Goal: Use online tool/utility: Use online tool/utility

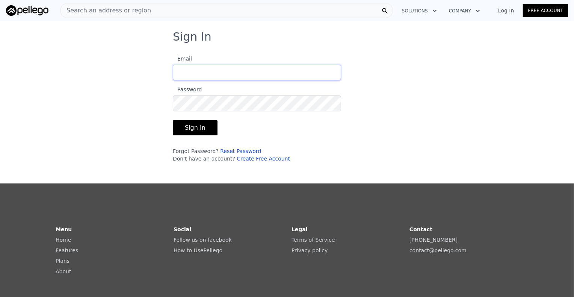
type input "[EMAIL_ADDRESS][DOMAIN_NAME]"
click at [181, 131] on button "Sign In" at bounding box center [195, 127] width 45 height 15
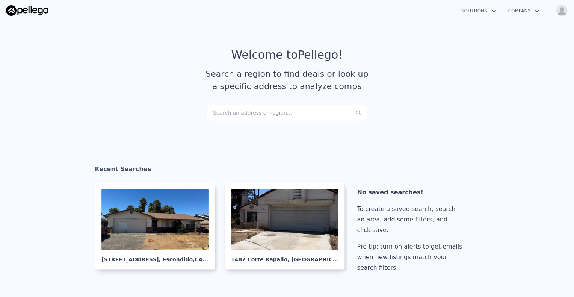
checkbox input "true"
drag, startPoint x: 222, startPoint y: 113, endPoint x: 218, endPoint y: 115, distance: 5.0
click at [218, 115] on div "Search an address or region..." at bounding box center [287, 112] width 161 height 17
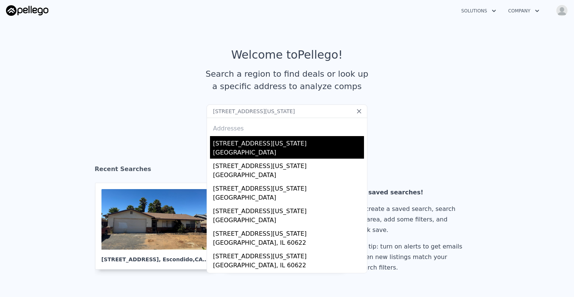
type input "[STREET_ADDRESS][US_STATE]"
click at [259, 154] on div "[GEOGRAPHIC_DATA]" at bounding box center [288, 153] width 151 height 11
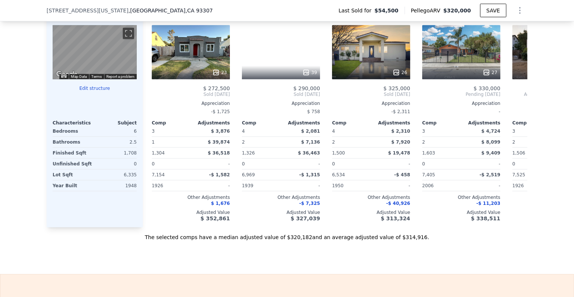
scroll to position [786, 0]
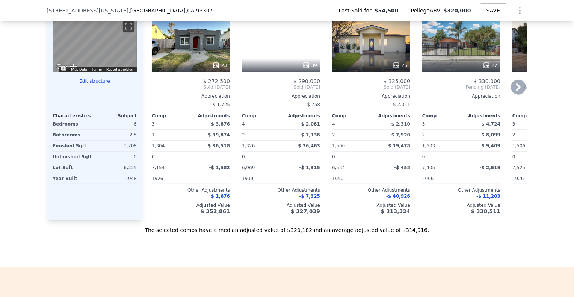
click at [516, 91] on icon at bounding box center [518, 87] width 5 height 8
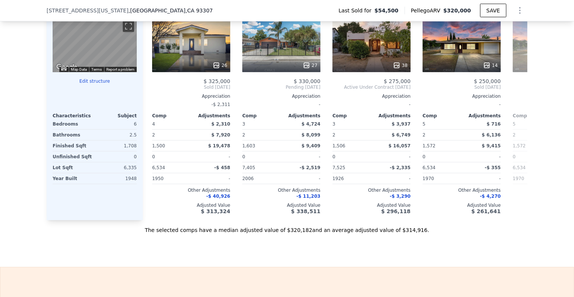
scroll to position [0, 180]
click at [516, 91] on icon at bounding box center [518, 87] width 5 height 8
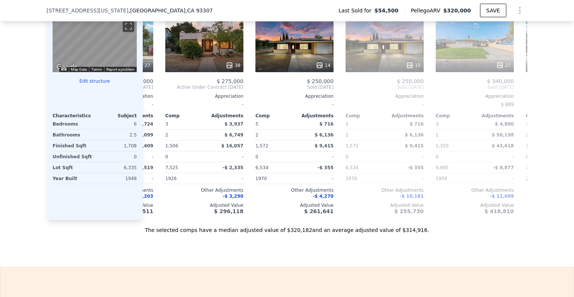
scroll to position [0, 361]
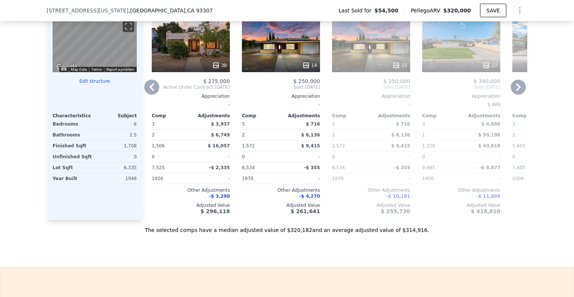
click at [516, 91] on icon at bounding box center [518, 87] width 5 height 8
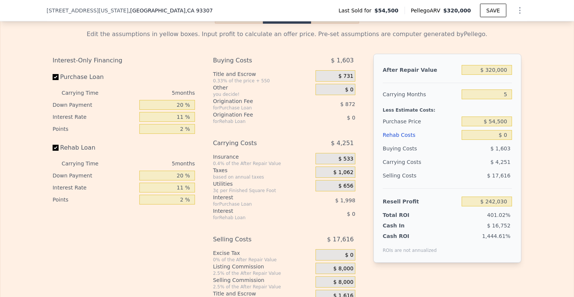
scroll to position [1049, 0]
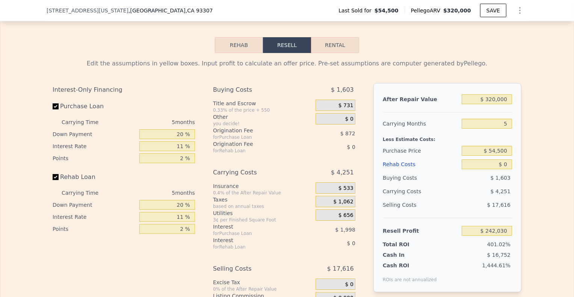
click at [392, 171] on div "Rehab Costs" at bounding box center [421, 164] width 76 height 14
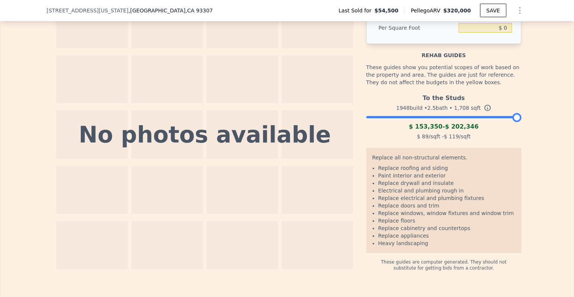
scroll to position [1125, 0]
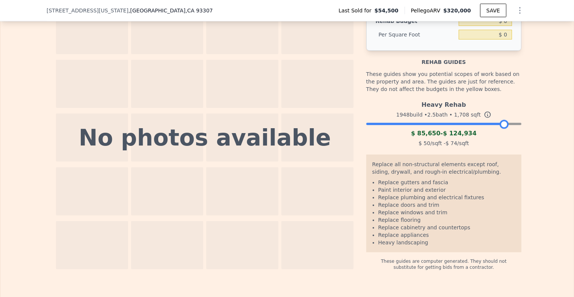
drag, startPoint x: 513, startPoint y: 133, endPoint x: 501, endPoint y: 139, distance: 13.8
click at [501, 129] on div at bounding box center [504, 124] width 9 height 9
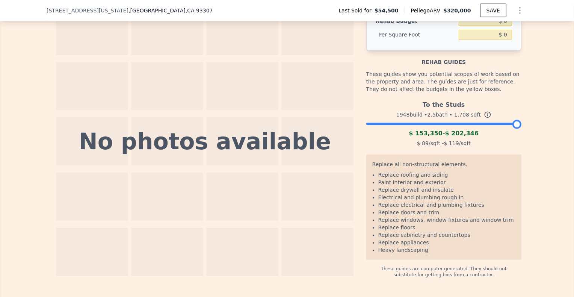
drag, startPoint x: 501, startPoint y: 139, endPoint x: 515, endPoint y: 138, distance: 14.3
click at [515, 129] on div at bounding box center [517, 124] width 9 height 9
drag, startPoint x: 515, startPoint y: 138, endPoint x: 526, endPoint y: 138, distance: 11.3
click at [526, 138] on div "The budget you enter in the yellow box will be used in the resell calculator. T…" at bounding box center [287, 128] width 574 height 300
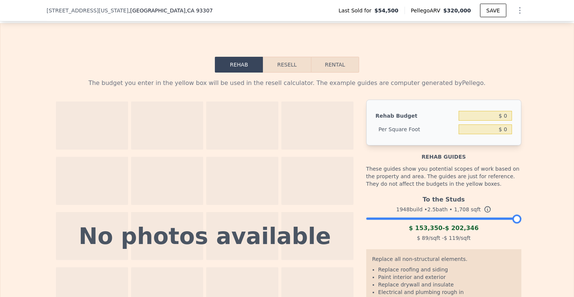
scroll to position [1012, 0]
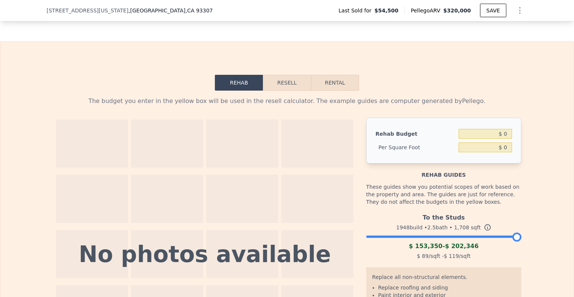
click at [293, 91] on button "Resell" at bounding box center [287, 83] width 48 height 16
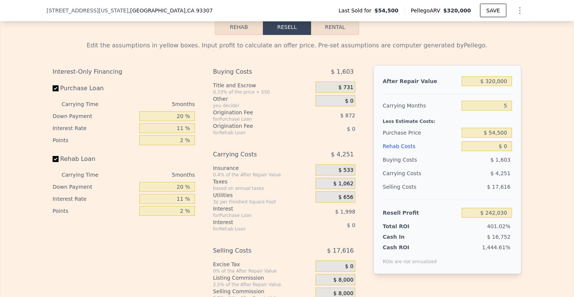
scroll to position [1087, 0]
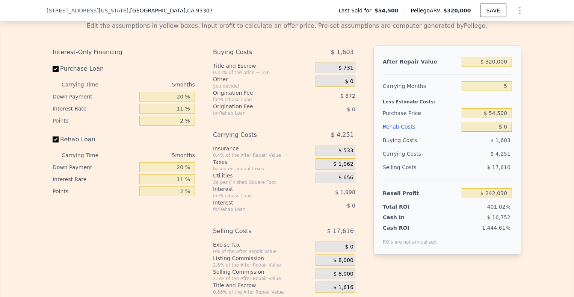
click at [490, 132] on input "$ 0" at bounding box center [487, 127] width 50 height 10
type input "$ 10"
type input "$ 242,020"
type input "$ 150"
type input "$ 241,873"
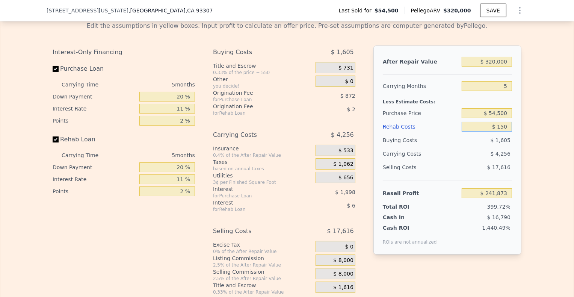
type input "$ 1,500"
type input "$ 240,451"
type input "$ 15,000"
type input "$ 226,240"
type input "$ 150,000"
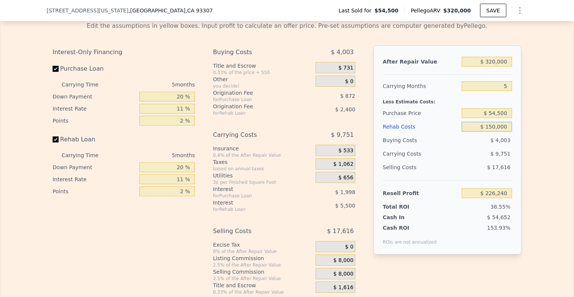
type input "$ 84,130"
type input "$ 150,000"
click at [456, 157] on div "$ 9,751" at bounding box center [472, 154] width 79 height 14
drag, startPoint x: 500, startPoint y: 96, endPoint x: 512, endPoint y: 98, distance: 12.2
click at [512, 98] on div "After Repair Value $ 320,000 Carrying Months 5 Less Estimate Costs: Purchase Pr…" at bounding box center [448, 149] width 148 height 209
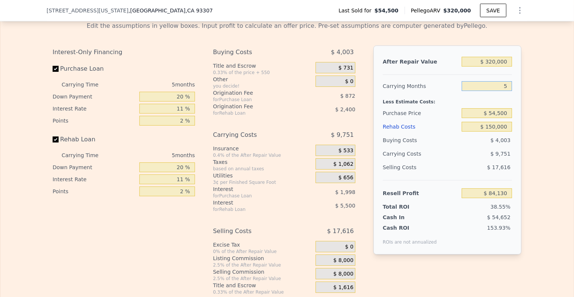
type input "1"
type input "$ 91,931"
type input "10"
type input "$ 74,379"
click at [476, 118] on input "$ 54,500" at bounding box center [487, 113] width 50 height 10
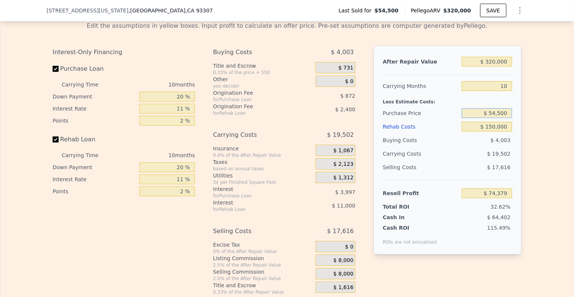
type input "5"
type input "$ 0"
type input "$ 242,030"
drag, startPoint x: 485, startPoint y: 123, endPoint x: 537, endPoint y: 126, distance: 52.7
click at [537, 126] on div "Edit the assumptions in yellow boxes. Input profit to calculate an offer price.…" at bounding box center [287, 155] width 574 height 280
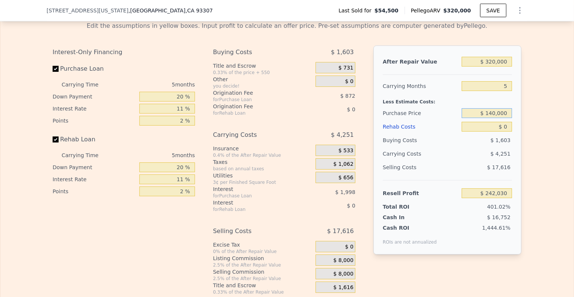
type input "$ 140,000"
type input "$ 151,742"
click at [487, 132] on input "$ 0" at bounding box center [487, 127] width 50 height 10
drag, startPoint x: 501, startPoint y: 138, endPoint x: 515, endPoint y: 138, distance: 13.9
click at [515, 138] on div "After Repair Value $ 320,000 Carrying Months 5 Less Estimate Costs: Purchase Pr…" at bounding box center [448, 149] width 148 height 209
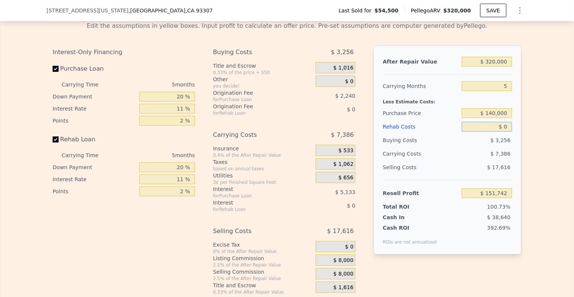
type input "$ 1"
type input "$ 151,741"
type input "$ 15"
type input "$ 151,727"
type input "$ 150"
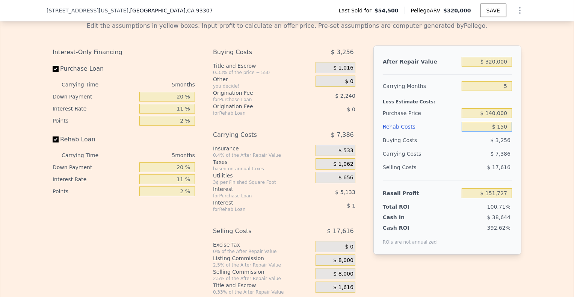
type input "$ 151,585"
type input "$ 1,500"
type input "$ 150,163"
type input "$ 15,000"
type input "$ 135,952"
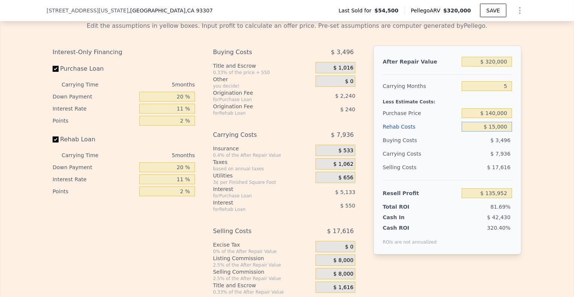
type input "$ 150,000"
type input "-$ 6,158"
type input "$ 150,000"
click at [470, 147] on div "$ 5,656" at bounding box center [487, 140] width 51 height 14
drag, startPoint x: 499, startPoint y: 98, endPoint x: 507, endPoint y: 96, distance: 7.4
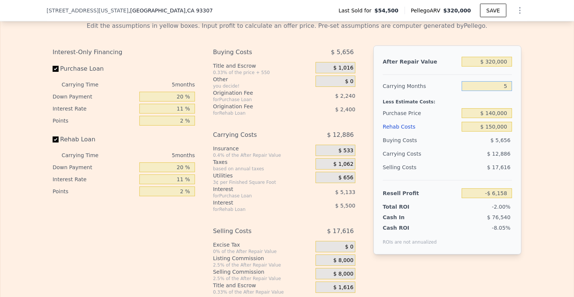
click at [507, 91] on input "5" at bounding box center [487, 86] width 50 height 10
type input "1"
type input "$ 4,151"
type input "10"
type input "-$ 19,044"
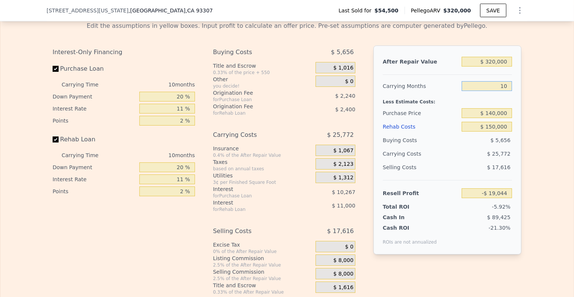
type input "10"
drag, startPoint x: 479, startPoint y: 120, endPoint x: 516, endPoint y: 128, distance: 37.7
click at [516, 128] on div "After Repair Value $ 320,000 Carrying Months 10 Less Estimate Costs: Purchase P…" at bounding box center [448, 149] width 148 height 209
type input "$ 100,000"
type input "$ 24,669"
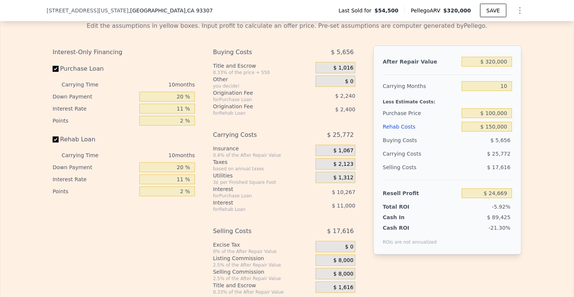
click at [487, 160] on div "$ 25,772" at bounding box center [472, 154] width 79 height 14
drag, startPoint x: 474, startPoint y: 73, endPoint x: 519, endPoint y: 79, distance: 45.2
click at [524, 75] on div "Edit the assumptions in yellow boxes. Input profit to calculate an offer price.…" at bounding box center [287, 155] width 481 height 280
type input "$ 3"
type input "-$ 277,195"
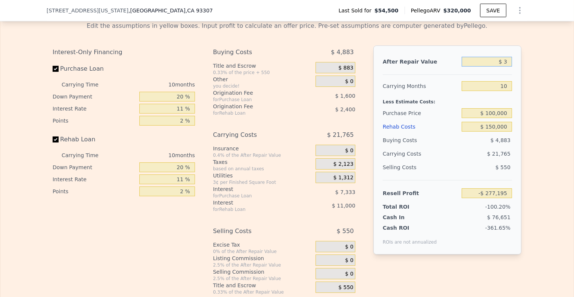
type input "$ 35"
type input "-$ 277,165"
type input "$ 350"
type input "-$ 276,868"
type input "$ 3,500"
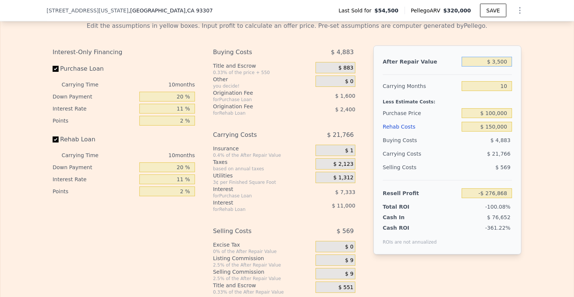
type input "-$ 273,898"
type input "$ 35,000"
type input "-$ 244,182"
type input "$ 350,000"
type input "$ 52,969"
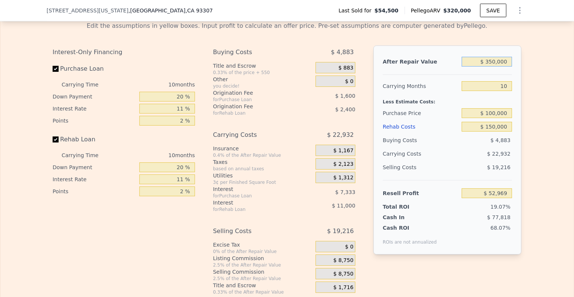
type input "$ 350,000"
click at [456, 147] on div "Buying Costs" at bounding box center [421, 140] width 76 height 14
click at [489, 132] on input "$ 150,000" at bounding box center [487, 127] width 50 height 10
drag, startPoint x: 487, startPoint y: 137, endPoint x: 509, endPoint y: 140, distance: 21.6
click at [509, 132] on input "$ 150,000" at bounding box center [487, 127] width 50 height 10
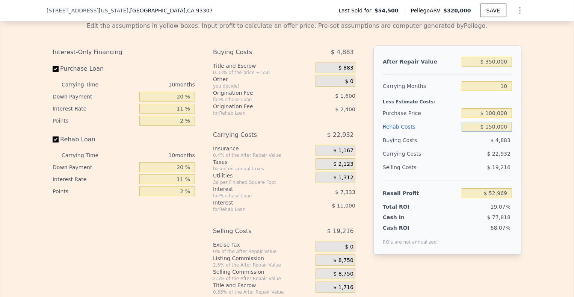
type input "$ 1"
type input "$ 216,368"
type input "$ 17"
type input "$ 216,352"
type input "$ 177"
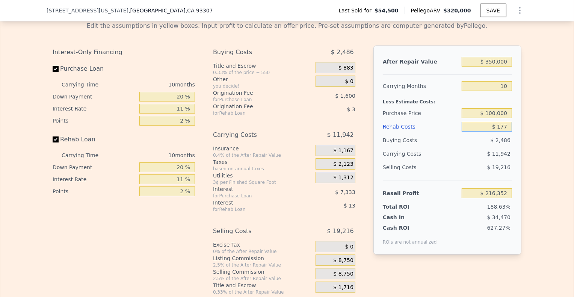
type input "$ 216,179"
type input "$ 1,770"
type input "$ 214,441"
type input "$ 17,700"
type input "$ 197,086"
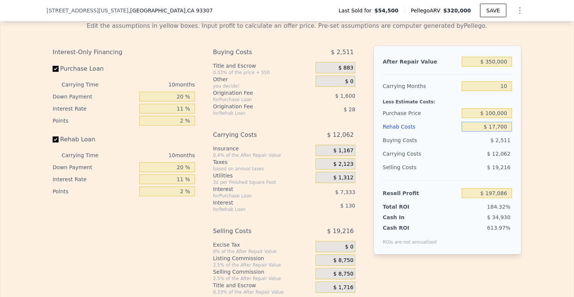
type input "$ 177,000"
type input "$ 23,557"
type input "$ 177,000"
click at [441, 160] on div "$ 24,912" at bounding box center [472, 154] width 79 height 14
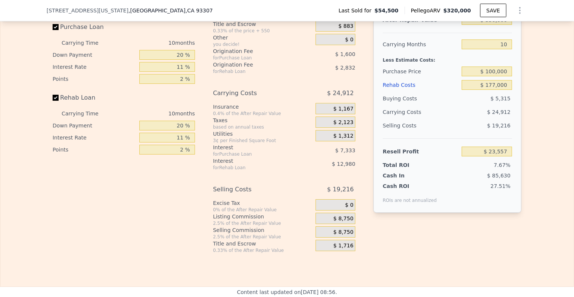
scroll to position [1162, 0]
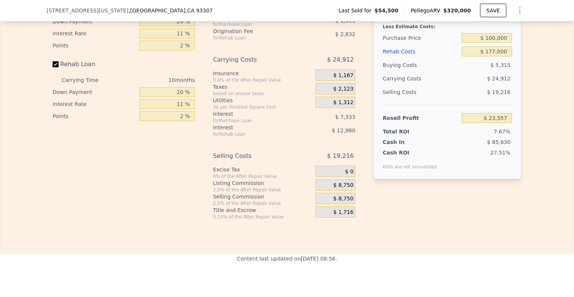
type input "$ 320,000"
type input "5"
type input "$ 0"
type input "$ 242,030"
